Goal: Information Seeking & Learning: Check status

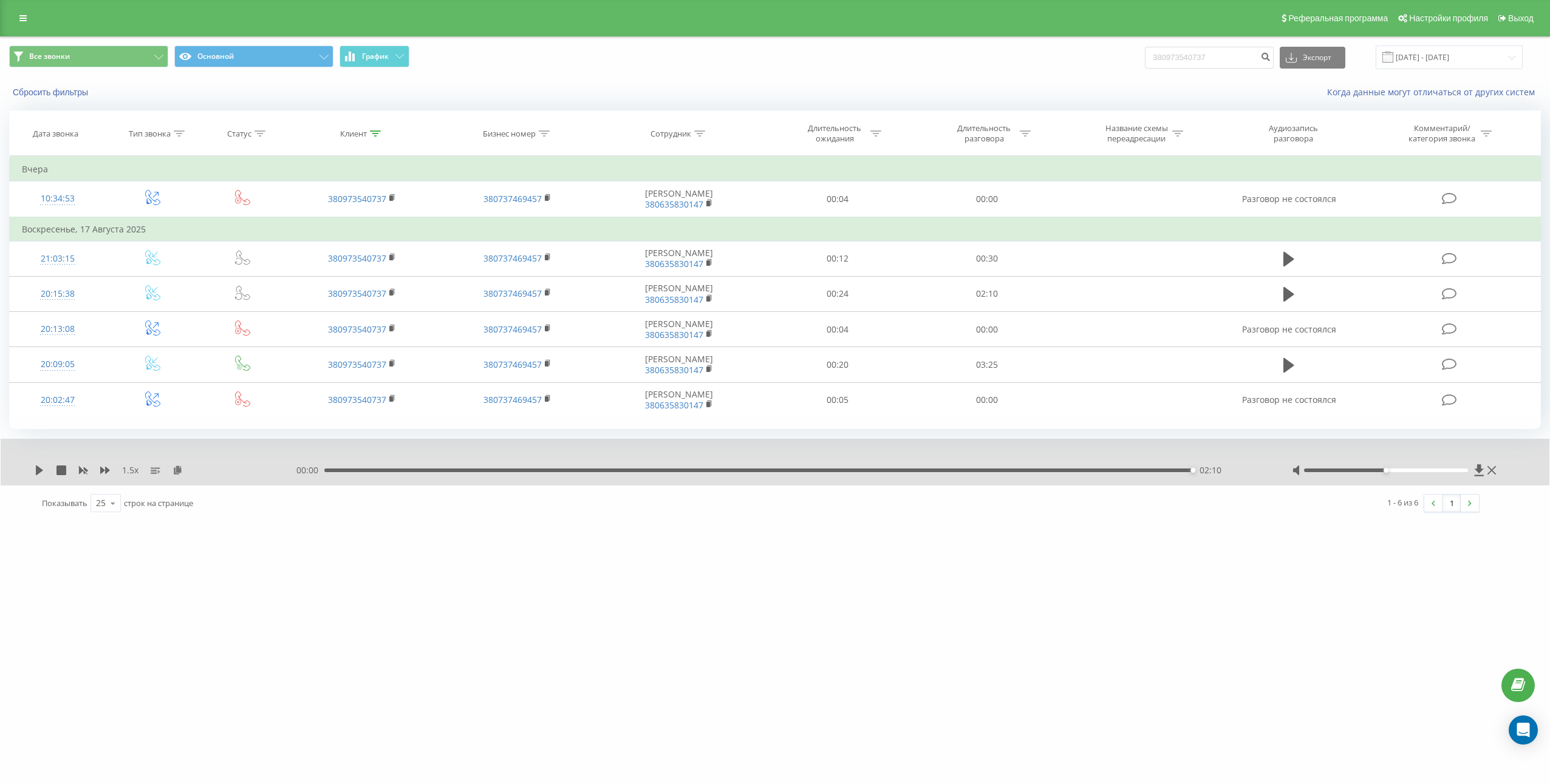
click at [1234, 59] on input "380973540737" at bounding box center [1209, 58] width 129 height 22
type input "380676724700"
click at [1273, 51] on button "submit" at bounding box center [1265, 58] width 17 height 22
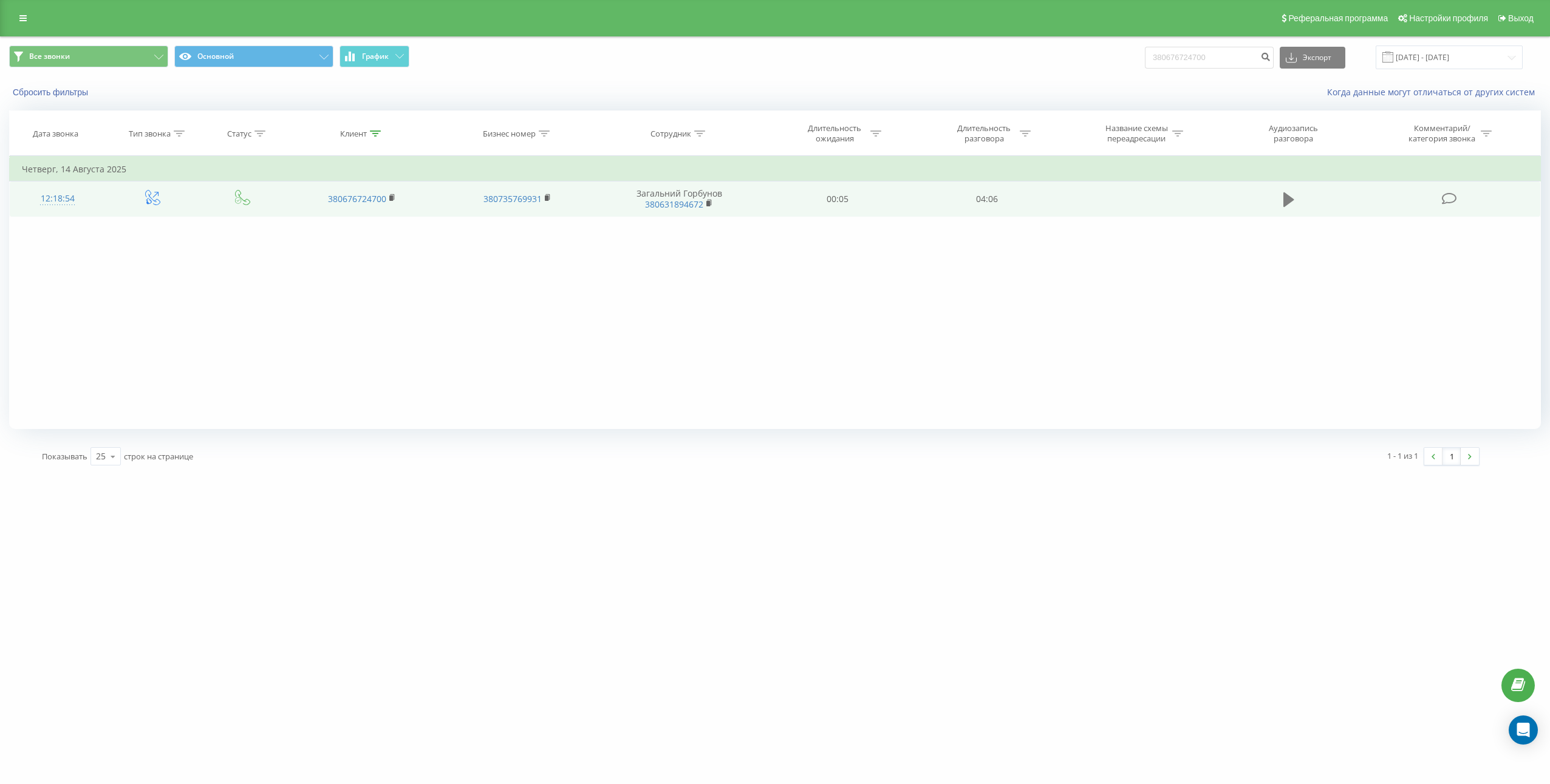
click at [1293, 207] on icon at bounding box center [1288, 200] width 11 height 17
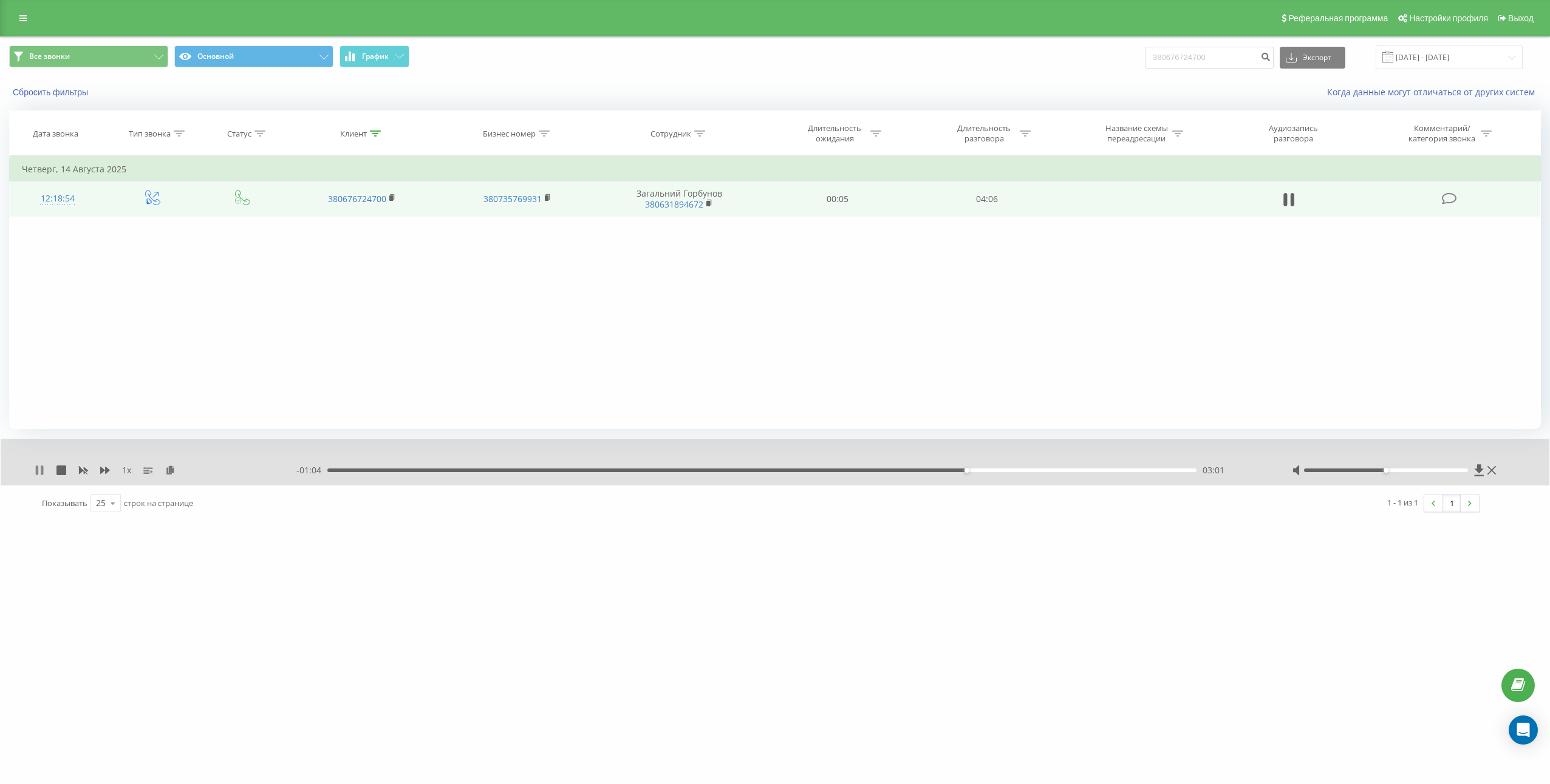
click at [36, 473] on icon at bounding box center [37, 470] width 2 height 9
click at [1217, 55] on input "380676724700" at bounding box center [1209, 58] width 129 height 22
paste input "7778097"
type input "380677778097"
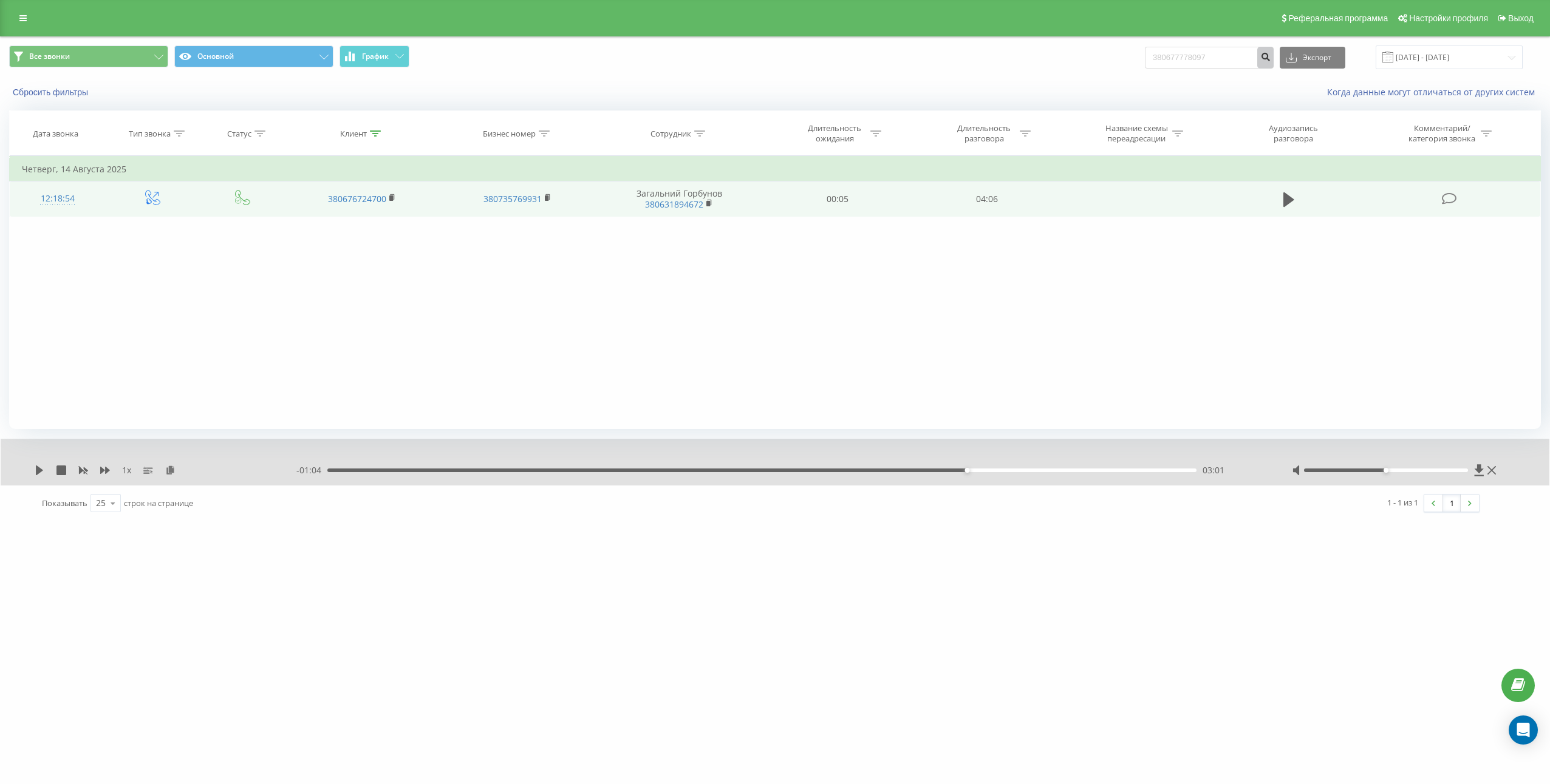
click at [1273, 61] on button "submit" at bounding box center [1265, 58] width 17 height 22
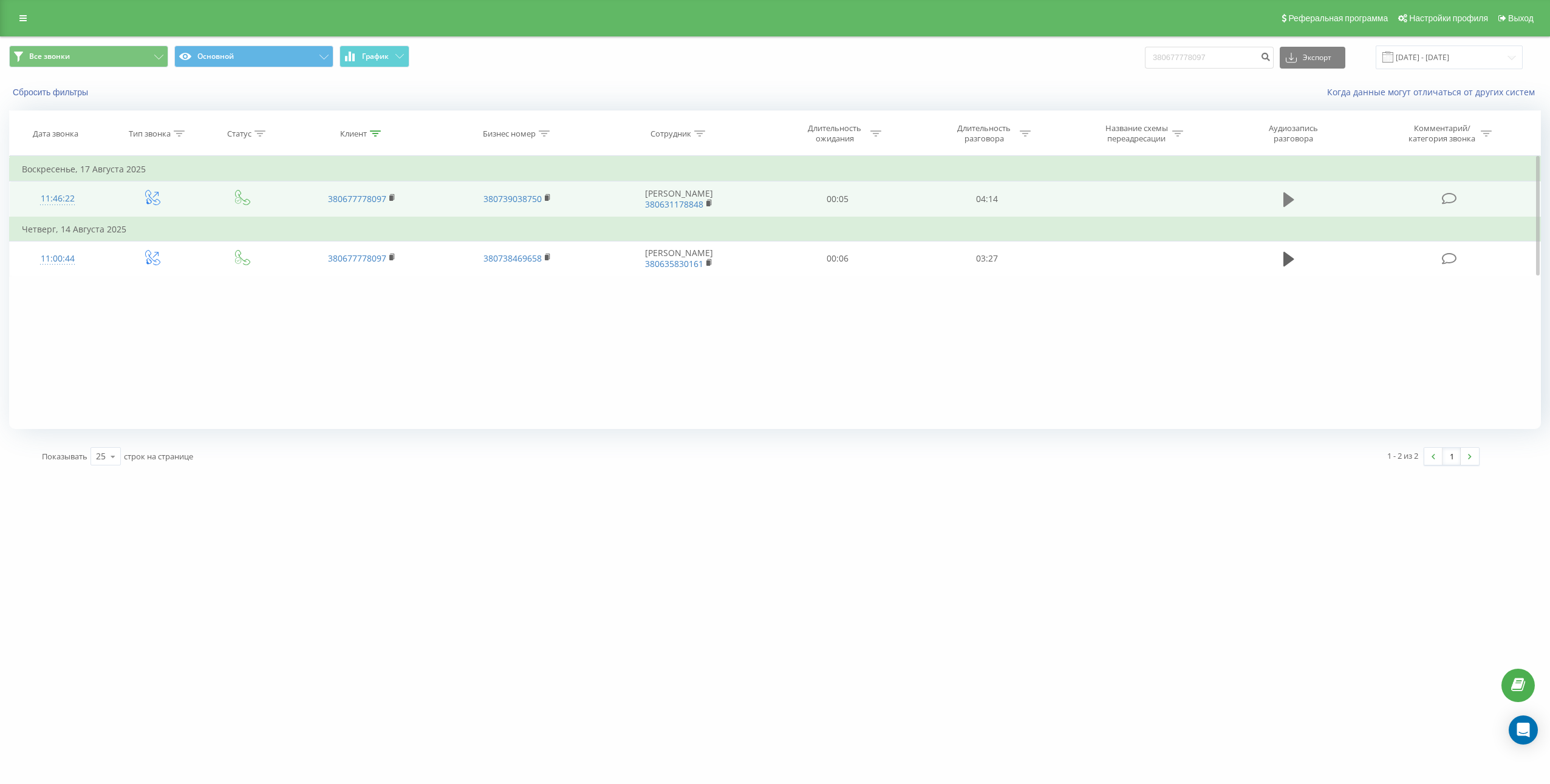
click at [1290, 200] on icon at bounding box center [1288, 199] width 11 height 14
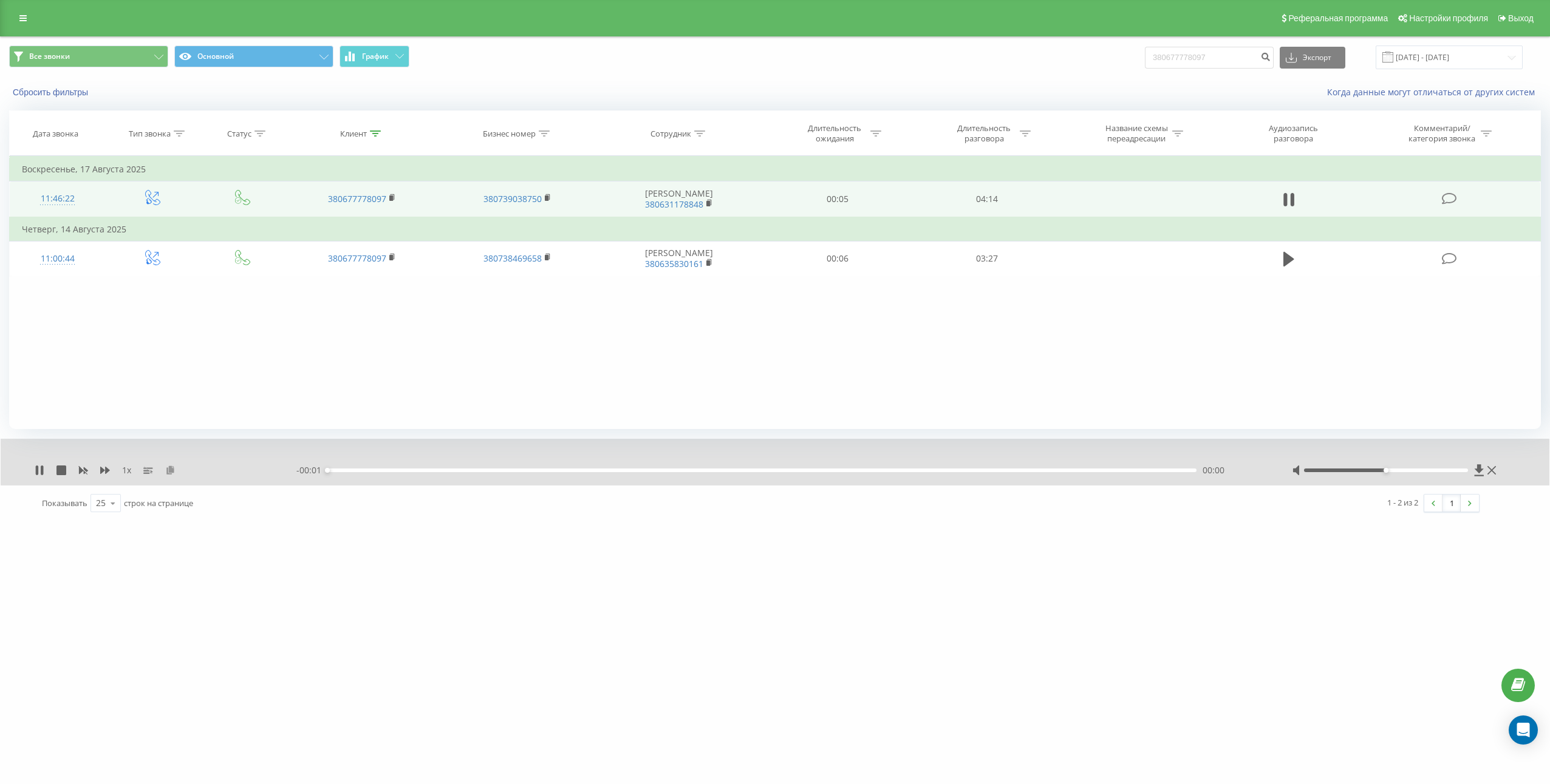
click at [171, 474] on icon at bounding box center [170, 470] width 10 height 9
click at [39, 475] on icon at bounding box center [39, 470] width 9 height 9
